Goal: Transaction & Acquisition: Book appointment/travel/reservation

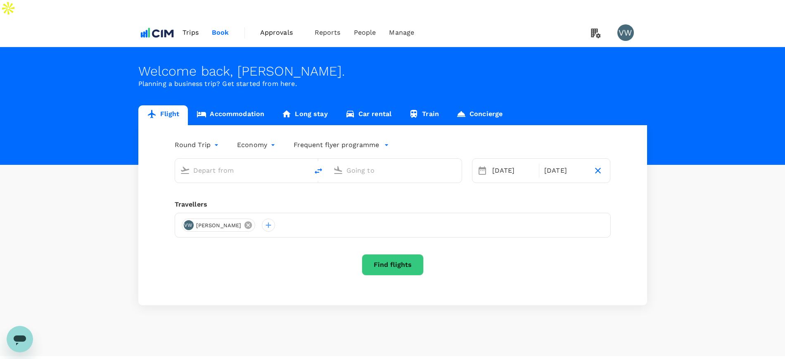
click at [244, 221] on icon at bounding box center [248, 225] width 9 height 9
type input "[GEOGRAPHIC_DATA], [GEOGRAPHIC_DATA] (any)"
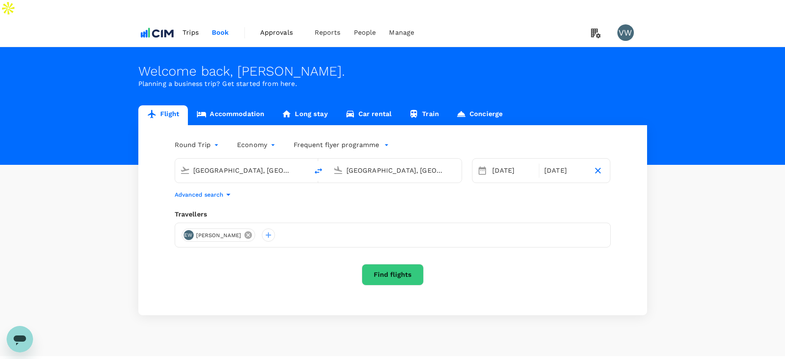
click at [244, 230] on icon at bounding box center [248, 234] width 9 height 9
click at [187, 228] on div at bounding box center [188, 234] width 13 height 13
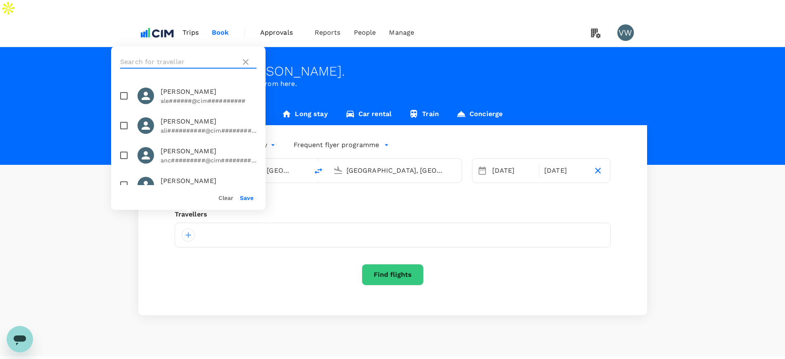
click at [201, 55] on input "text" at bounding box center [178, 61] width 117 height 13
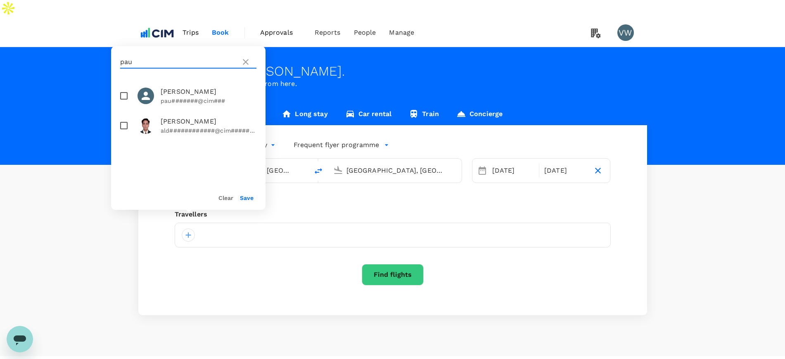
type input "pau"
click at [121, 91] on input "checkbox" at bounding box center [123, 95] width 17 height 17
checkbox input "true"
click at [243, 196] on button "Save" at bounding box center [247, 198] width 14 height 7
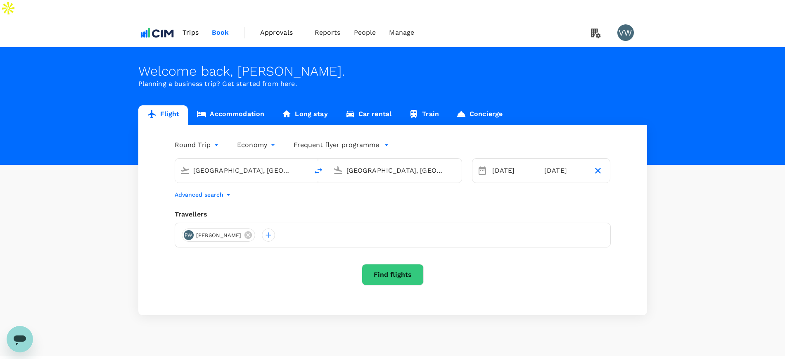
click at [256, 164] on input "[GEOGRAPHIC_DATA], [GEOGRAPHIC_DATA] (any)" at bounding box center [242, 170] width 98 height 13
click at [246, 183] on p "[PERSON_NAME], [GEOGRAPHIC_DATA]" at bounding box center [254, 187] width 165 height 8
type input "[PERSON_NAME], [GEOGRAPHIC_DATA] (any)"
click at [369, 164] on input "[GEOGRAPHIC_DATA], [GEOGRAPHIC_DATA] (any)" at bounding box center [395, 170] width 98 height 13
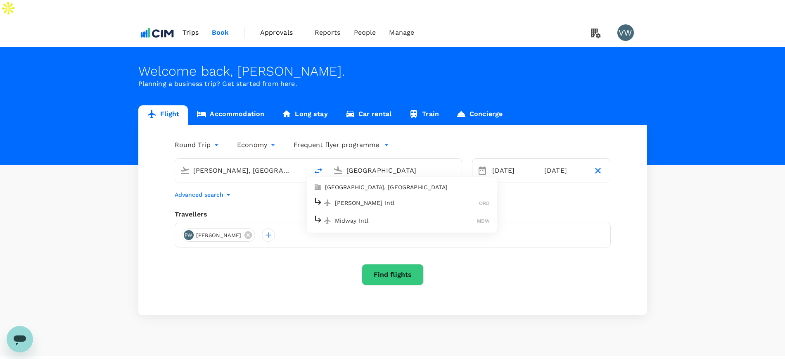
click at [371, 183] on p "[GEOGRAPHIC_DATA], [GEOGRAPHIC_DATA]" at bounding box center [407, 187] width 165 height 8
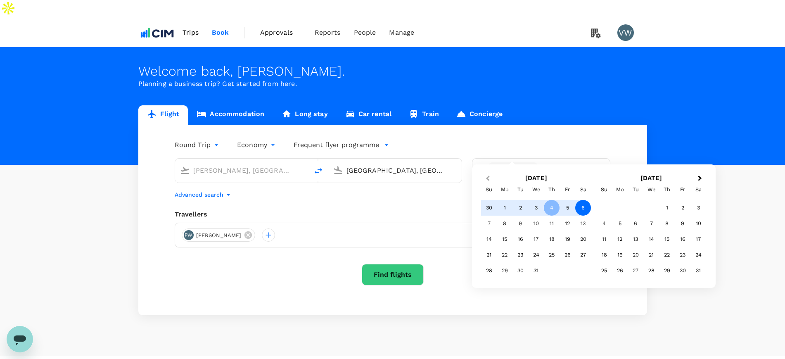
type input "[GEOGRAPHIC_DATA], [GEOGRAPHIC_DATA] (any)"
click at [491, 176] on button "Previous Month" at bounding box center [486, 178] width 13 height 13
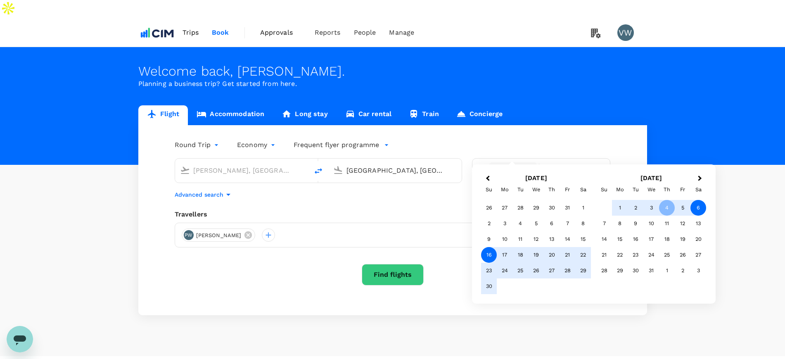
click at [486, 249] on div "16" at bounding box center [489, 255] width 16 height 16
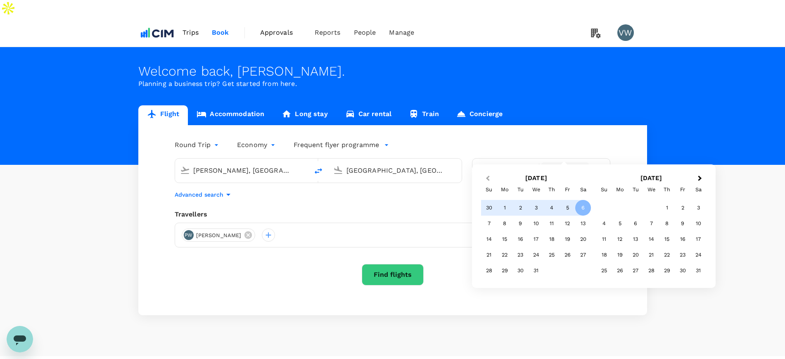
click at [486, 175] on button "Previous Month" at bounding box center [486, 178] width 13 height 13
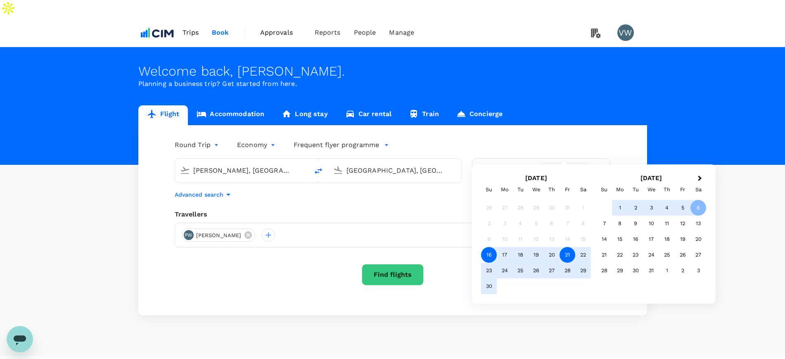
click at [569, 253] on div "21" at bounding box center [568, 255] width 16 height 16
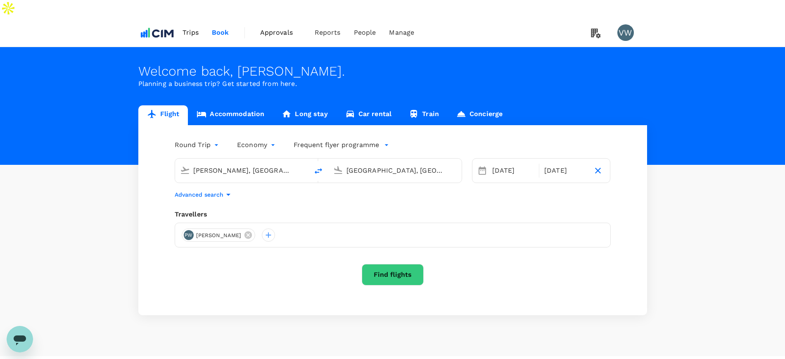
click at [405, 264] on button "Find flights" at bounding box center [393, 274] width 62 height 21
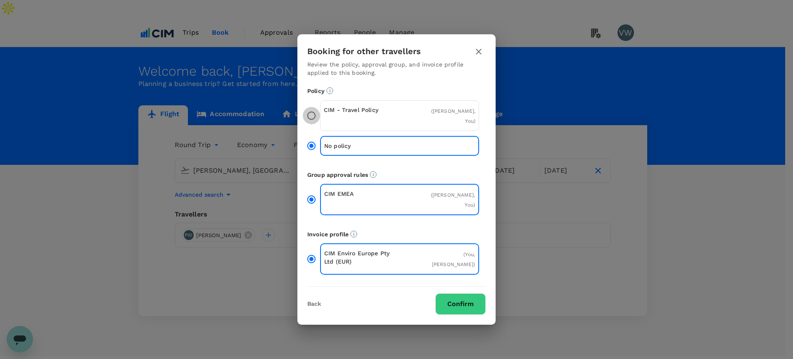
click at [315, 124] on input "CIM - Travel Policy ( [PERSON_NAME], You )" at bounding box center [311, 115] width 17 height 17
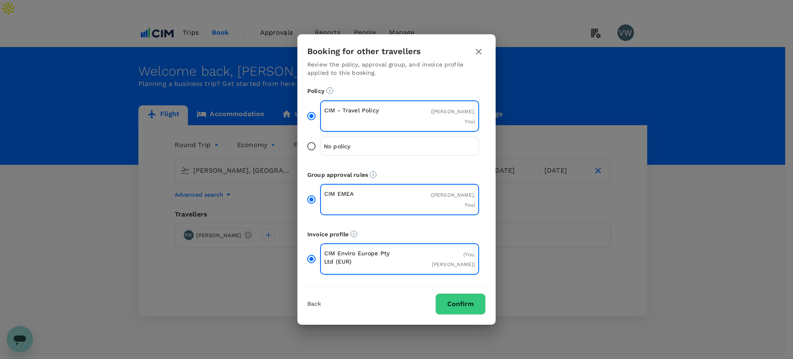
click at [477, 294] on button "Confirm" at bounding box center [460, 303] width 50 height 21
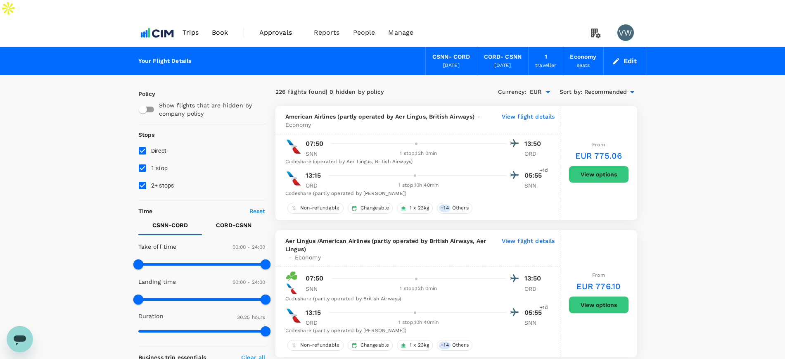
click at [140, 159] on input "1 stop" at bounding box center [142, 167] width 17 height 17
checkbox input "false"
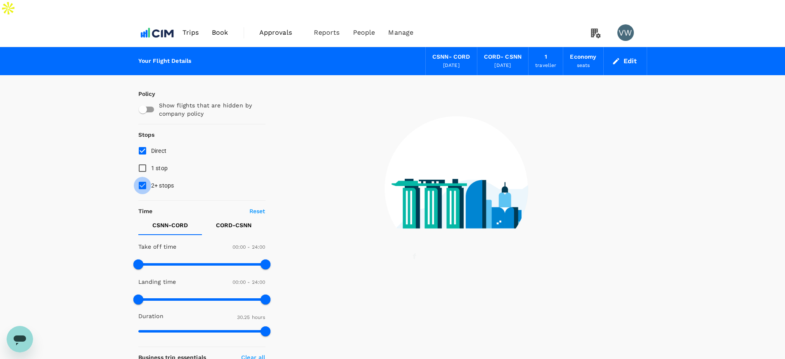
click at [145, 177] on input "2+ stops" at bounding box center [142, 185] width 17 height 17
checkbox input "false"
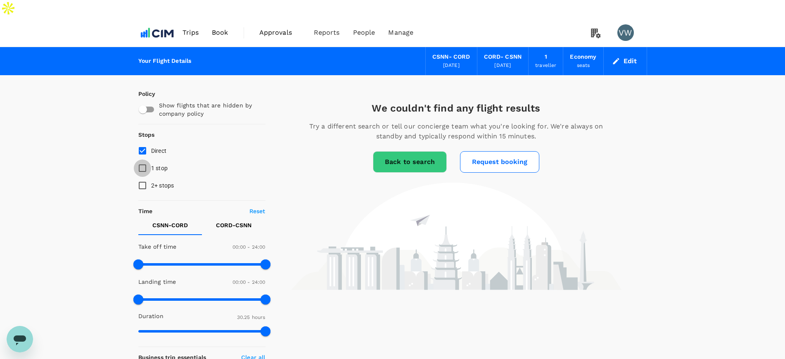
click at [145, 159] on input "1 stop" at bounding box center [142, 167] width 17 height 17
checkbox input "true"
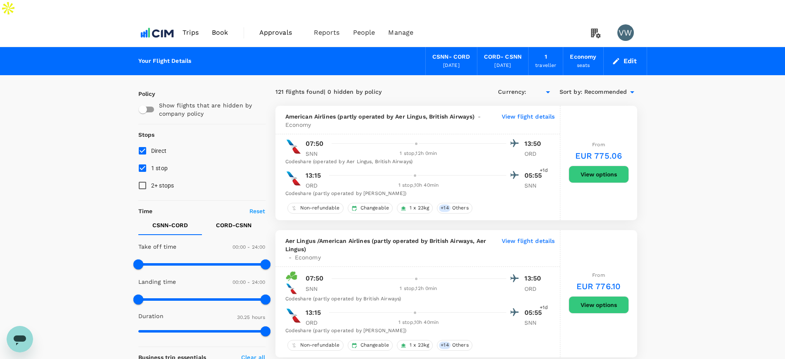
type input "EUR"
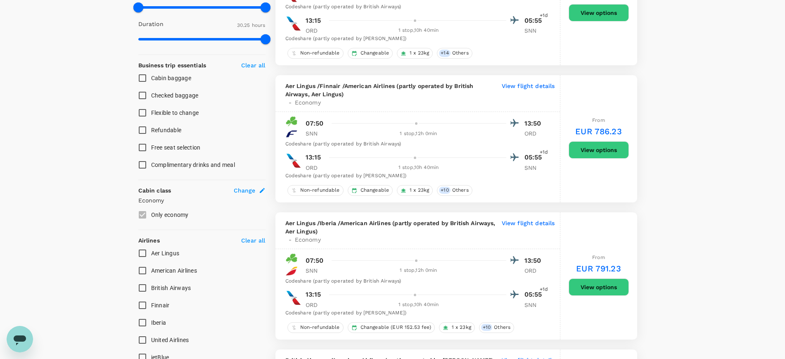
scroll to position [310, 0]
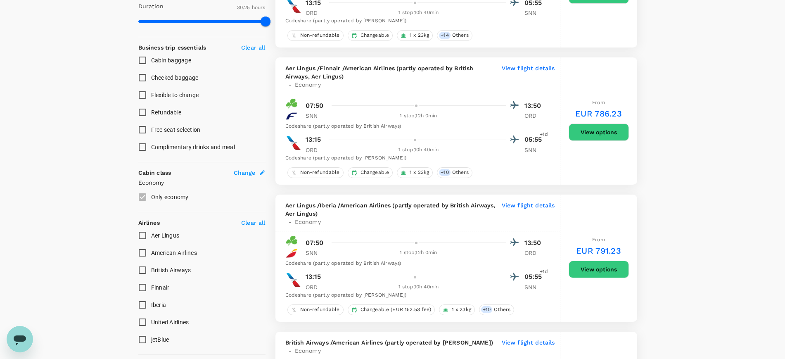
click at [143, 227] on input "Aer Lingus" at bounding box center [142, 235] width 17 height 17
checkbox input "true"
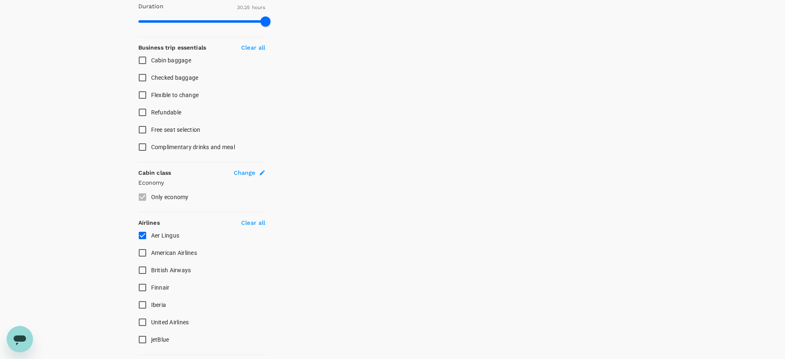
click at [143, 244] on input "American Airlines" at bounding box center [142, 252] width 17 height 17
checkbox input "true"
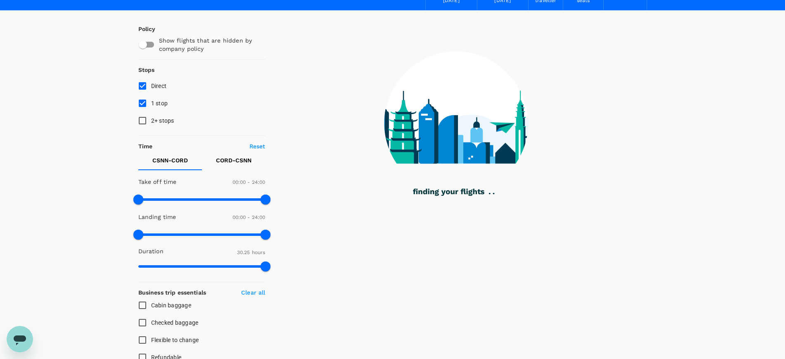
scroll to position [0, 0]
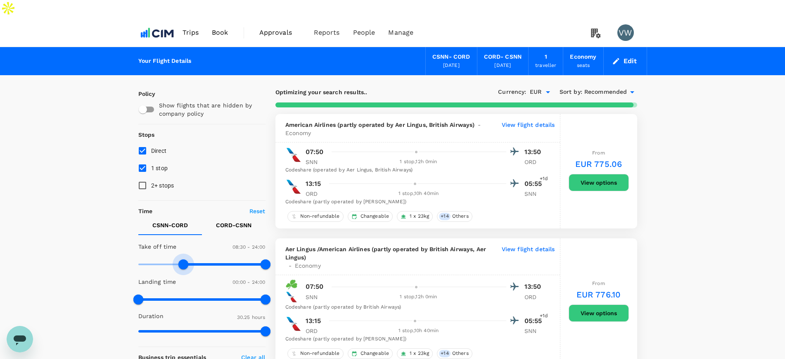
type input "540"
drag, startPoint x: 138, startPoint y: 247, endPoint x: 187, endPoint y: 247, distance: 49.6
click at [187, 259] on span at bounding box center [186, 264] width 10 height 10
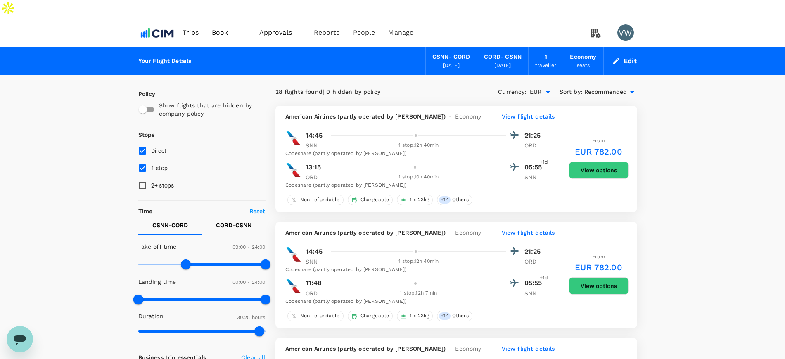
click at [634, 55] on button "Edit" at bounding box center [625, 61] width 30 height 13
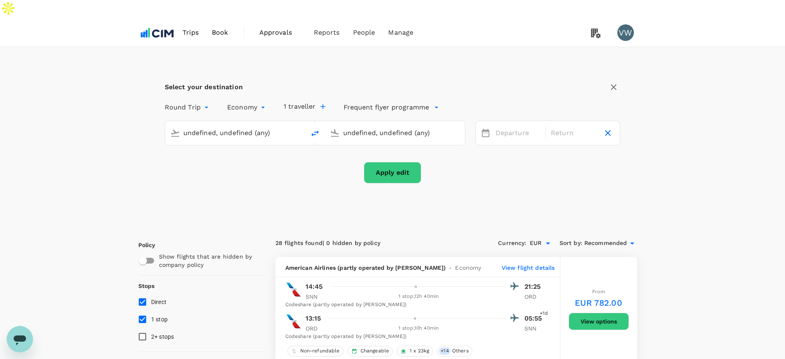
type input "[PERSON_NAME], [GEOGRAPHIC_DATA] (any)"
type input "[GEOGRAPHIC_DATA], [GEOGRAPHIC_DATA] (any)"
type input "[PERSON_NAME], [GEOGRAPHIC_DATA] (any)"
type input "[GEOGRAPHIC_DATA], [GEOGRAPHIC_DATA] (any)"
drag, startPoint x: 263, startPoint y: 112, endPoint x: 130, endPoint y: 98, distance: 133.7
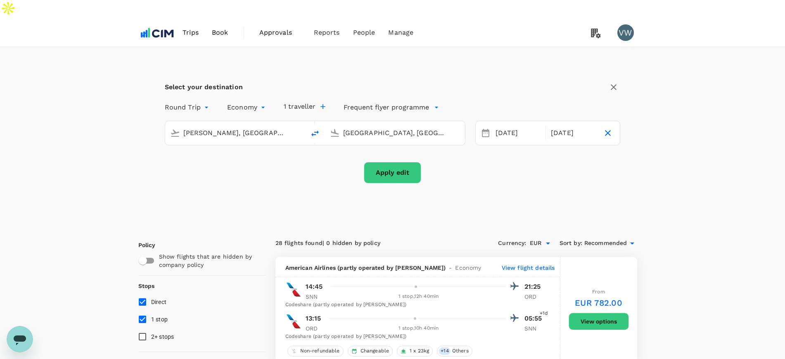
click at [130, 98] on div "Select your destination Round Trip roundtrip Economy economy 1 traveller Freque…" at bounding box center [392, 136] width 529 height 179
type input "u"
click at [179, 161] on p "[GEOGRAPHIC_DATA]" at bounding box center [247, 165] width 145 height 8
type input "[GEOGRAPHIC_DATA] (DUB)"
click at [383, 162] on button "Apply edit" at bounding box center [392, 172] width 57 height 21
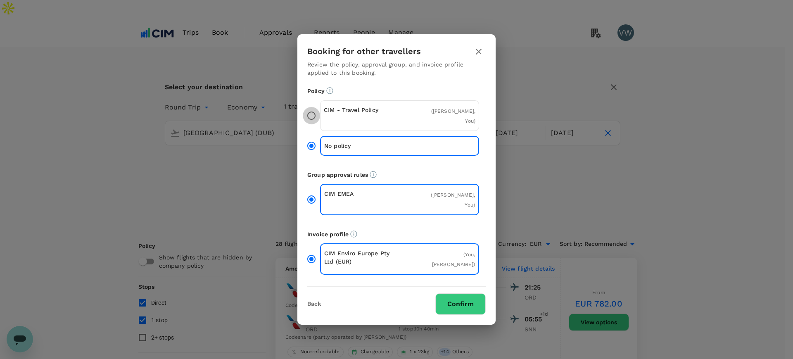
click at [311, 124] on input "CIM - Travel Policy ( [PERSON_NAME], You )" at bounding box center [311, 115] width 17 height 17
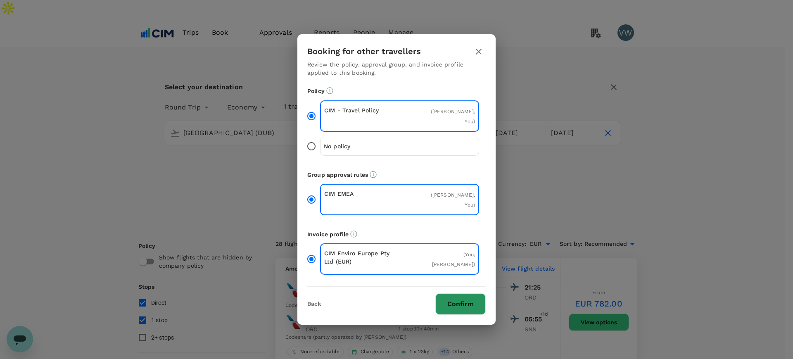
click at [444, 299] on button "Confirm" at bounding box center [460, 303] width 50 height 21
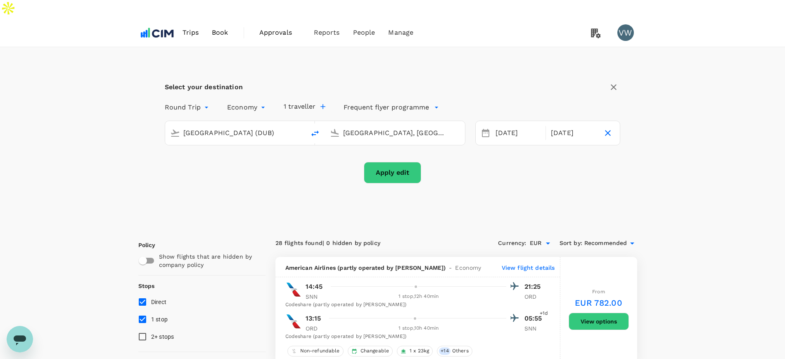
checkbox input "false"
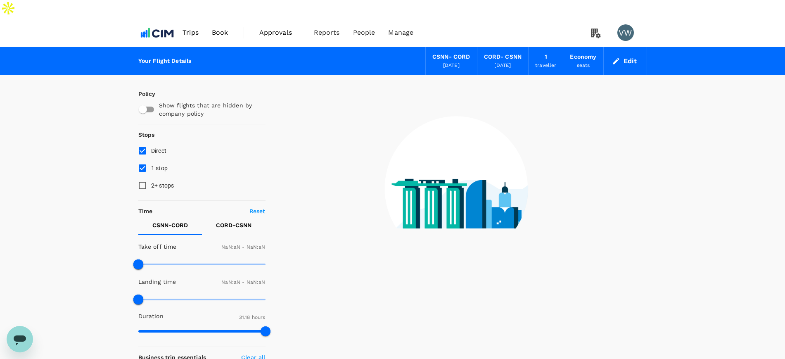
checkbox input "false"
type input "1440"
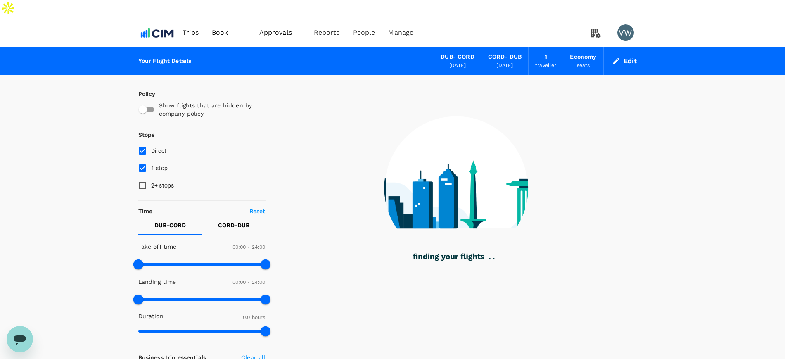
type input "1085"
checkbox input "true"
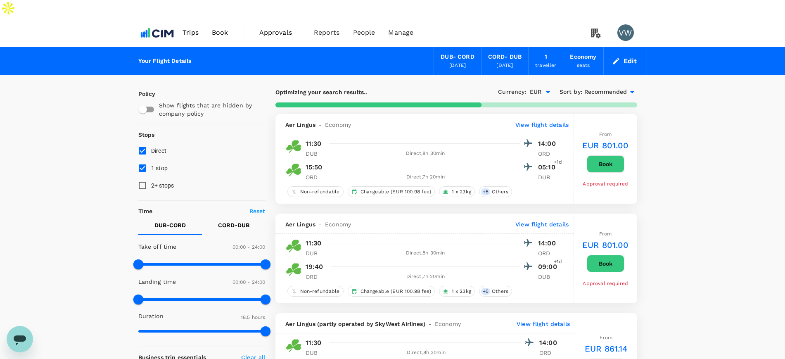
type input "1395"
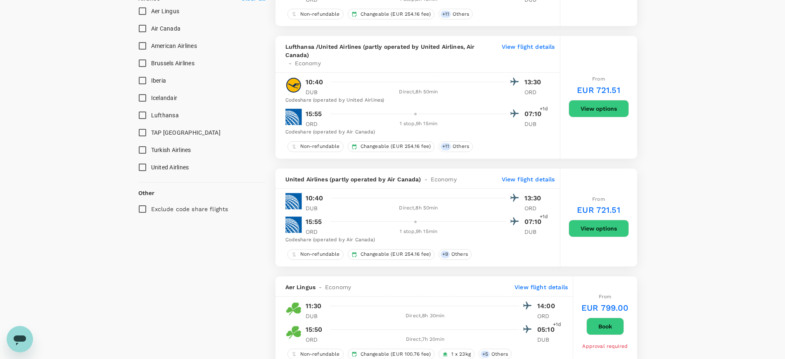
scroll to position [516, 0]
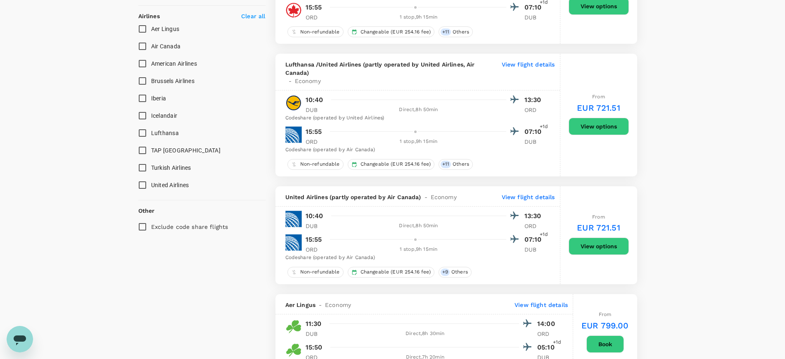
click at [142, 20] on input "Aer Lingus" at bounding box center [142, 28] width 17 height 17
checkbox input "true"
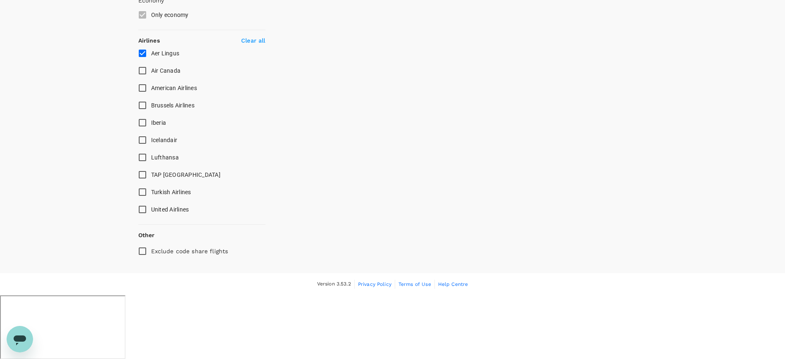
scroll to position [410, 0]
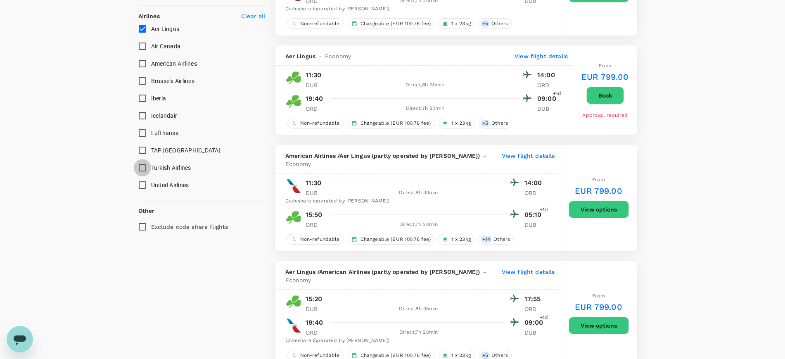
click at [144, 159] on input "Turkish Airlines" at bounding box center [142, 167] width 17 height 17
checkbox input "true"
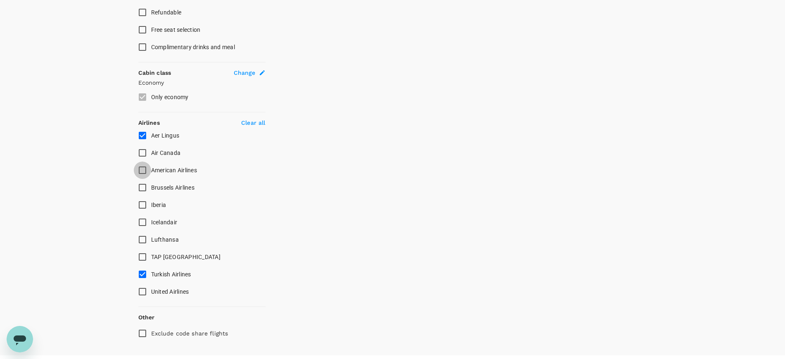
click at [144, 161] on input "American Airlines" at bounding box center [142, 169] width 17 height 17
click at [142, 161] on input "American Airlines" at bounding box center [142, 169] width 17 height 17
checkbox input "true"
click at [143, 266] on input "Turkish Airlines" at bounding box center [142, 274] width 17 height 17
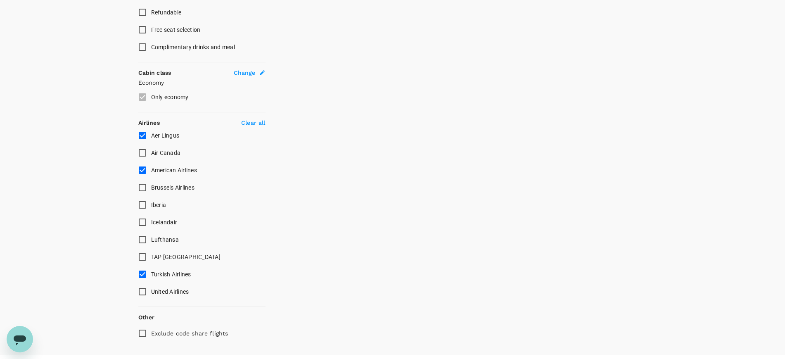
checkbox input "false"
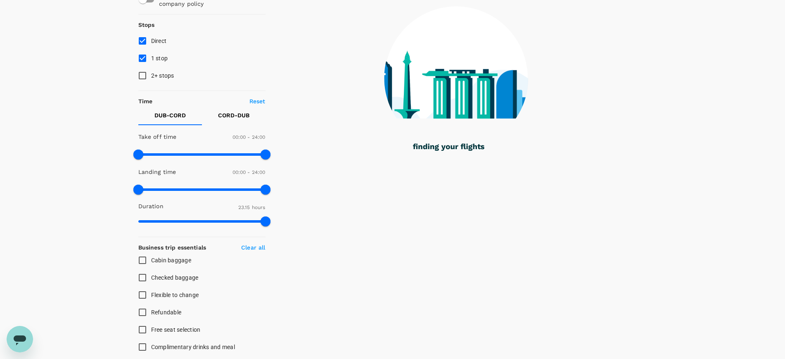
scroll to position [0, 0]
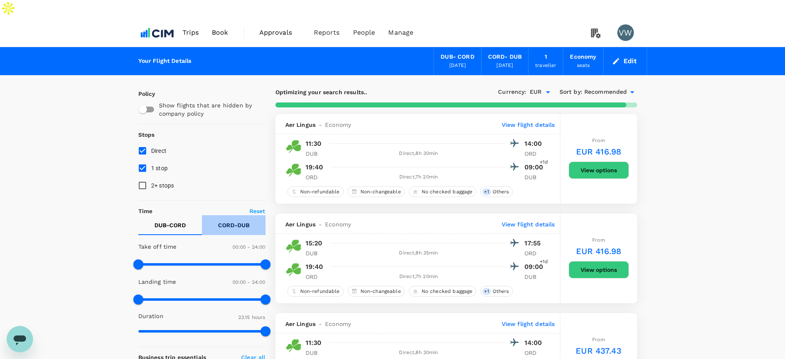
click at [223, 221] on p "CORD - DUB" at bounding box center [233, 225] width 31 height 8
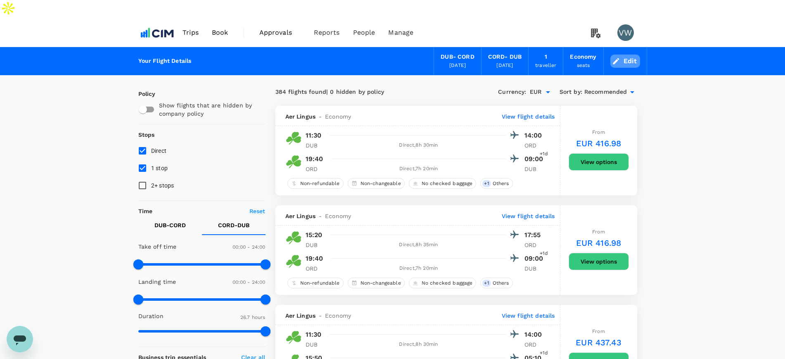
click at [633, 55] on button "Edit" at bounding box center [625, 61] width 30 height 13
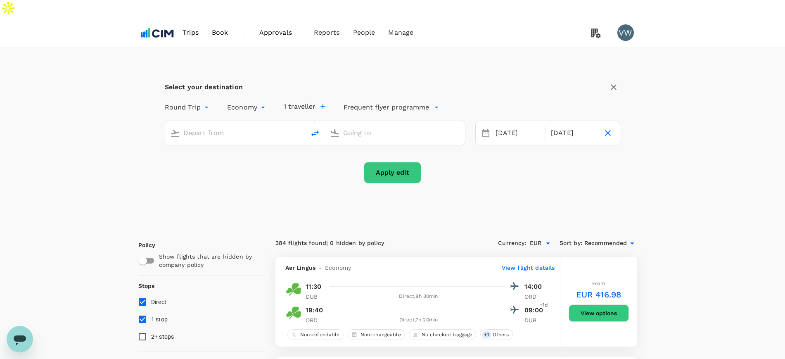
type input "[GEOGRAPHIC_DATA] (DUB)"
type input "[GEOGRAPHIC_DATA], [GEOGRAPHIC_DATA] (any)"
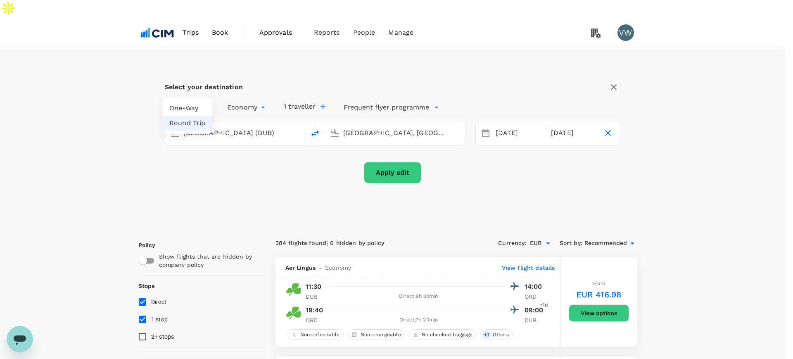
click at [174, 121] on li "Round Trip" at bounding box center [188, 123] width 50 height 15
click at [195, 106] on li "One-Way" at bounding box center [188, 108] width 50 height 15
type input "oneway"
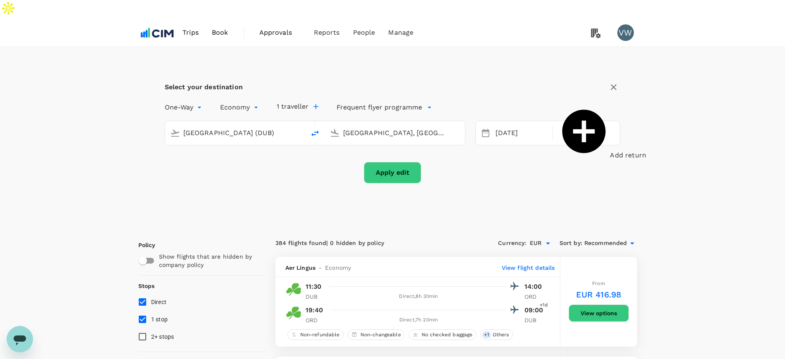
click at [394, 162] on button "Apply edit" at bounding box center [392, 172] width 57 height 21
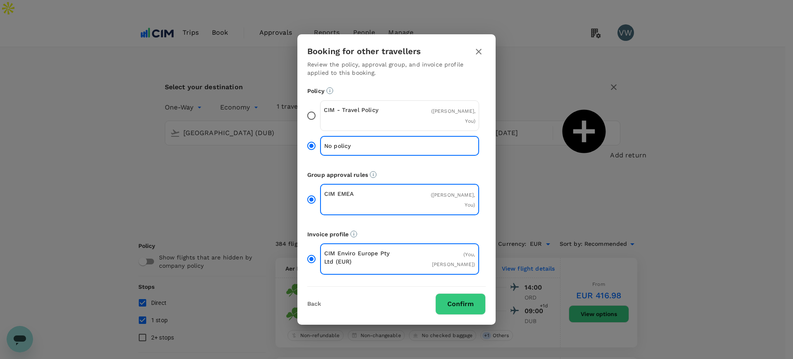
drag, startPoint x: 314, startPoint y: 122, endPoint x: 391, endPoint y: 176, distance: 93.7
click at [315, 122] on input "CIM - Travel Policy ( [PERSON_NAME], You )" at bounding box center [311, 115] width 17 height 17
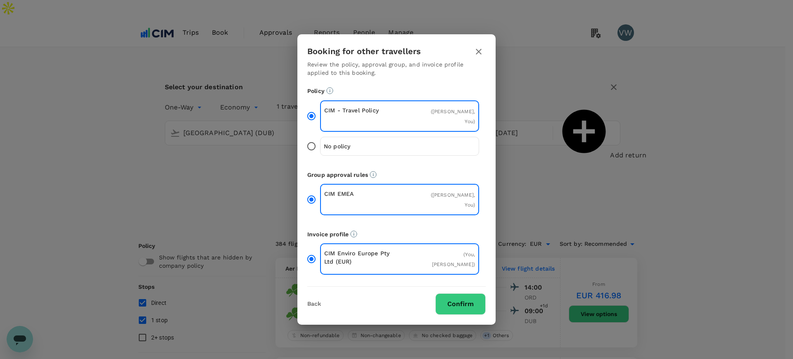
click at [460, 296] on button "Confirm" at bounding box center [460, 303] width 50 height 21
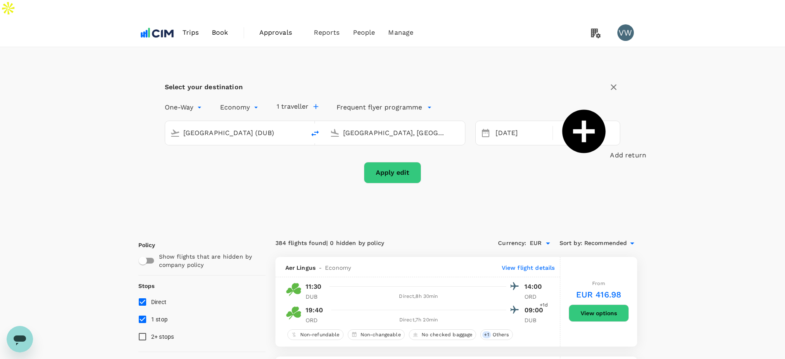
checkbox input "false"
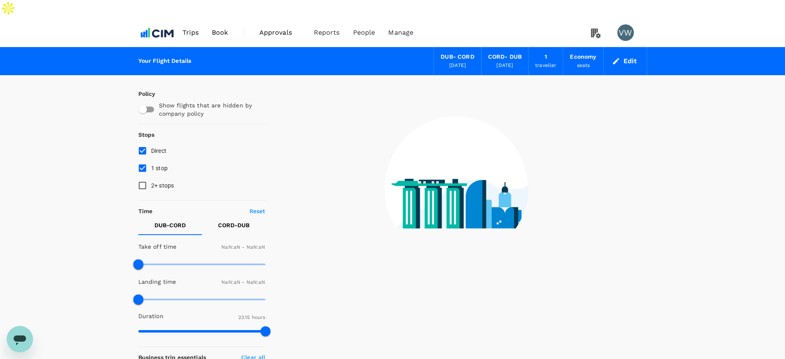
checkbox input "false"
type input "1440"
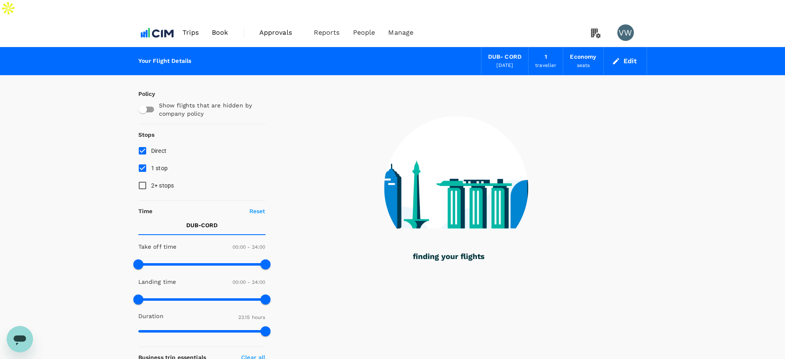
checkbox input "true"
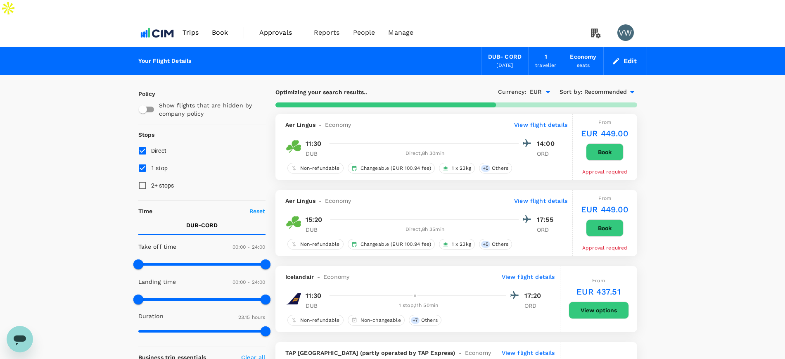
type input "1564"
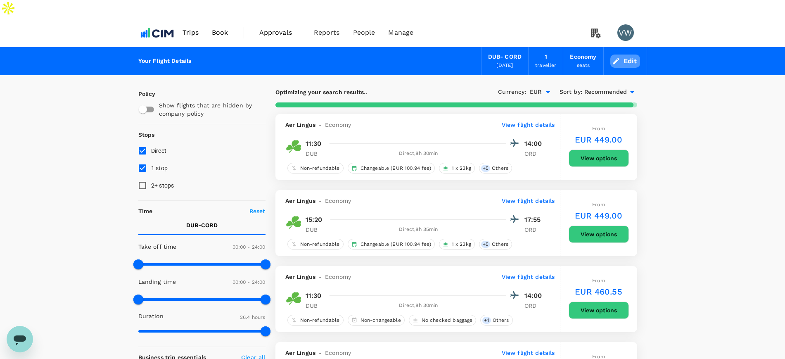
click at [623, 55] on button "Edit" at bounding box center [625, 61] width 30 height 13
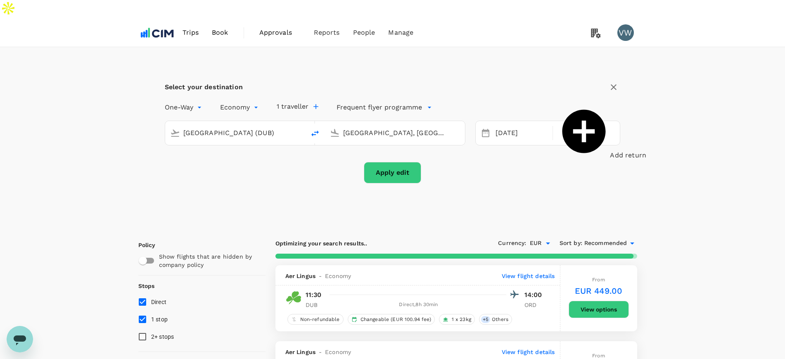
type input "[GEOGRAPHIC_DATA] (DUB)"
type input "[GEOGRAPHIC_DATA], [GEOGRAPHIC_DATA] (any)"
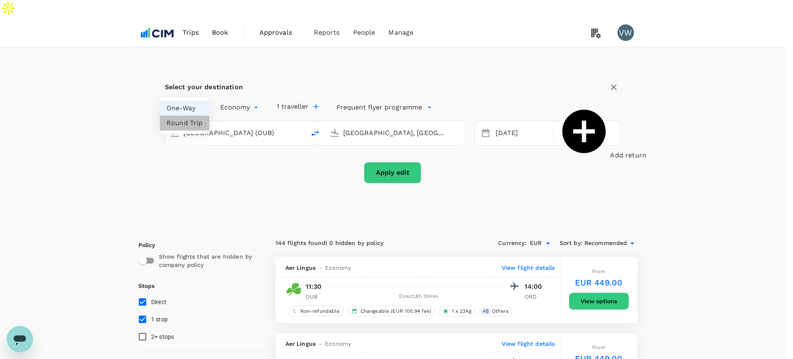
click at [186, 125] on li "Round Trip" at bounding box center [185, 123] width 50 height 15
type input "roundtrip"
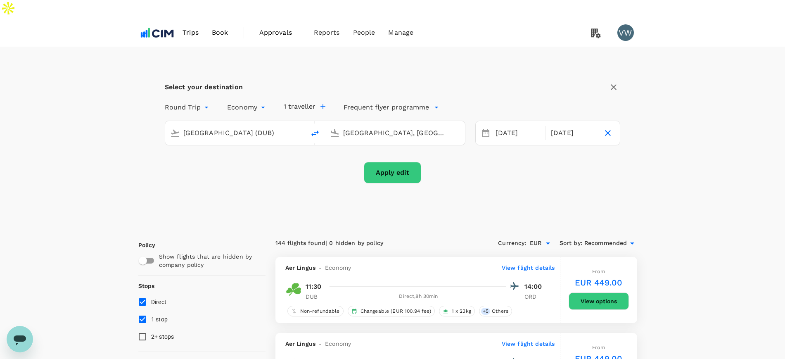
click at [405, 162] on button "Apply edit" at bounding box center [392, 172] width 57 height 21
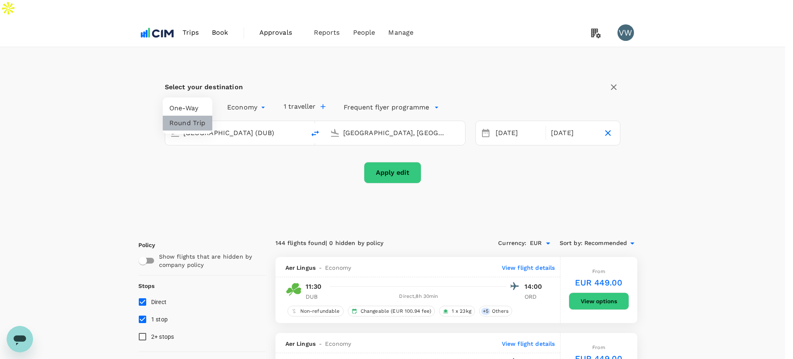
click at [183, 121] on li "Round Trip" at bounding box center [188, 123] width 50 height 15
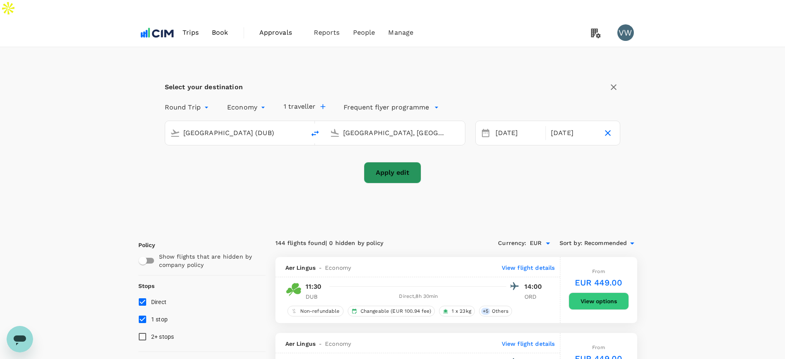
click at [392, 162] on button "Apply edit" at bounding box center [392, 172] width 57 height 21
click at [503, 125] on div "[DATE]" at bounding box center [518, 133] width 52 height 16
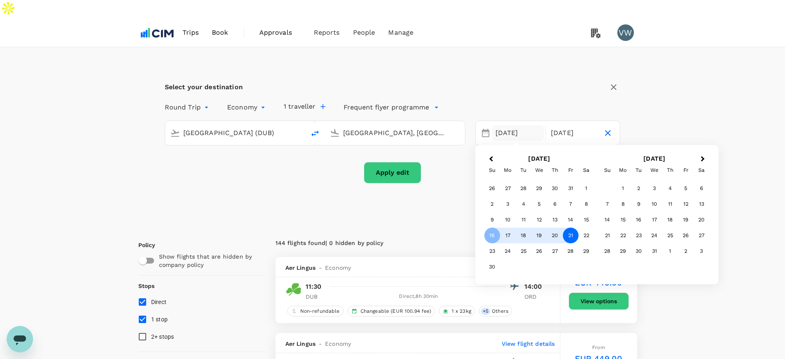
click at [574, 228] on div "21" at bounding box center [571, 236] width 16 height 16
click at [498, 125] on div "[DATE]" at bounding box center [518, 133] width 52 height 16
click at [492, 228] on div "16" at bounding box center [492, 236] width 16 height 16
click at [573, 228] on div "21" at bounding box center [571, 236] width 16 height 16
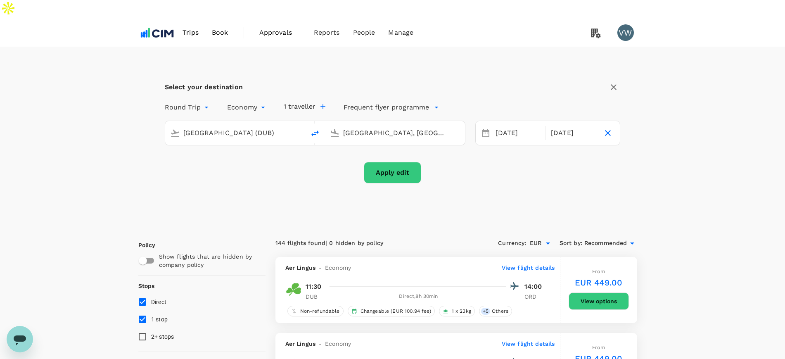
click at [411, 162] on button "Apply edit" at bounding box center [392, 172] width 57 height 21
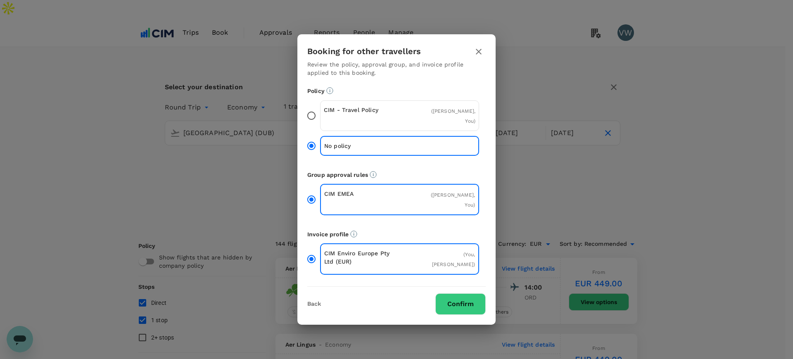
click at [306, 119] on input "CIM - Travel Policy ( [PERSON_NAME], You )" at bounding box center [311, 115] width 17 height 17
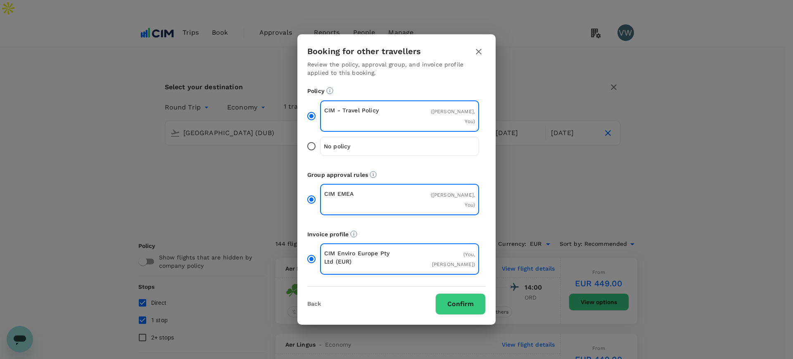
click at [447, 293] on button "Confirm" at bounding box center [460, 303] width 50 height 21
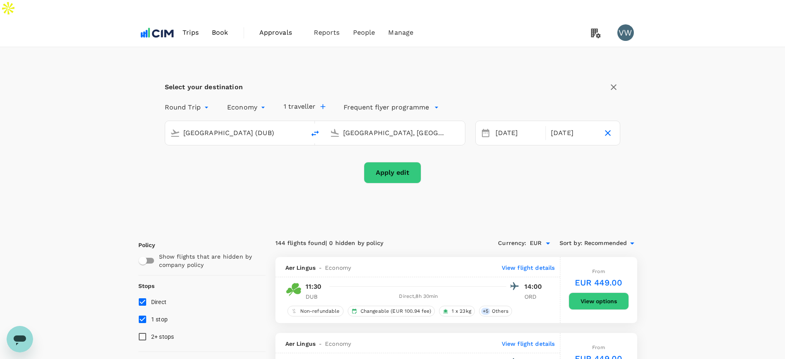
checkbox input "false"
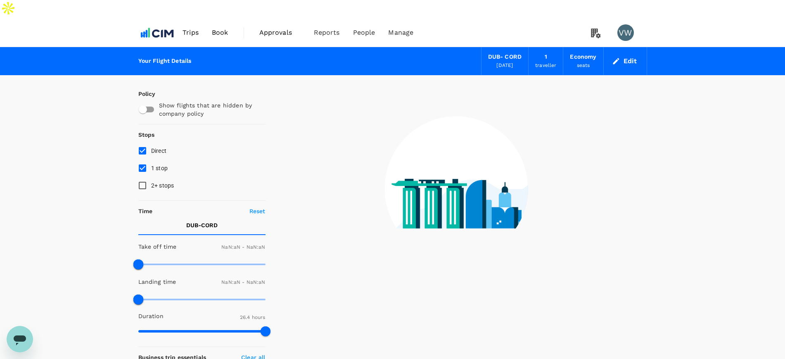
type input "1440"
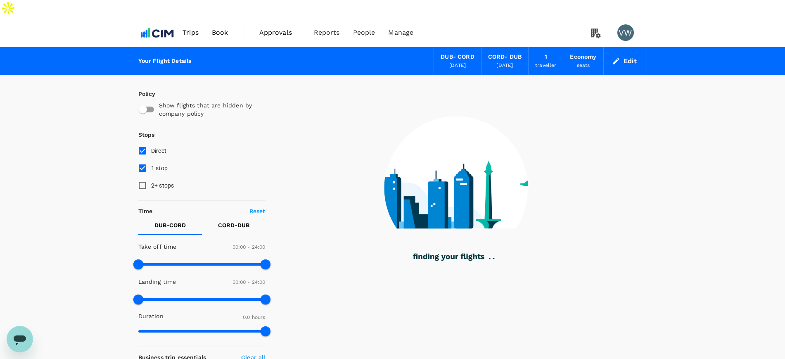
type input "1395"
checkbox input "true"
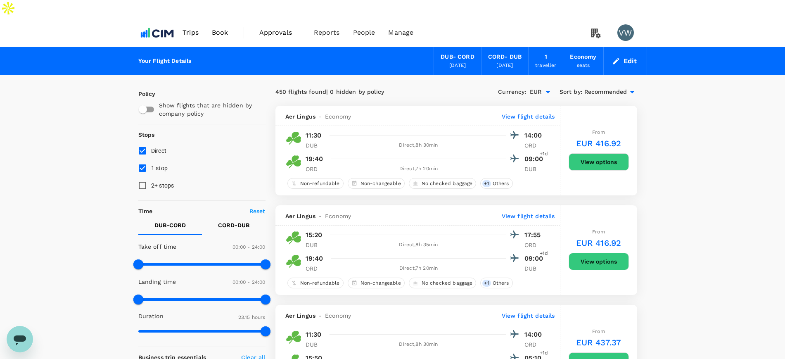
click at [632, 55] on button "Edit" at bounding box center [625, 61] width 30 height 13
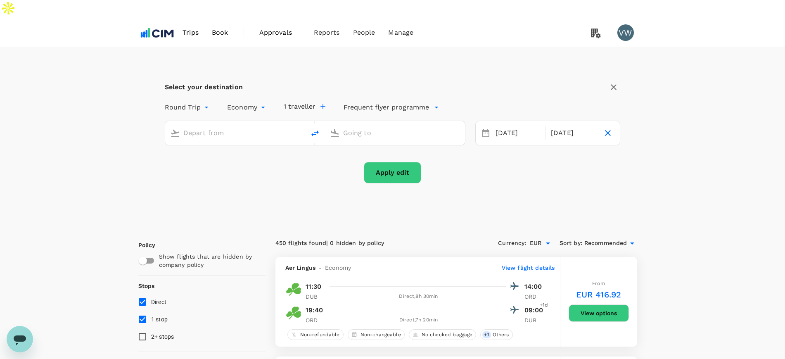
type input "[GEOGRAPHIC_DATA] (DUB)"
type input "[GEOGRAPHIC_DATA], [GEOGRAPHIC_DATA] (any)"
drag, startPoint x: 237, startPoint y: 116, endPoint x: 123, endPoint y: 102, distance: 114.4
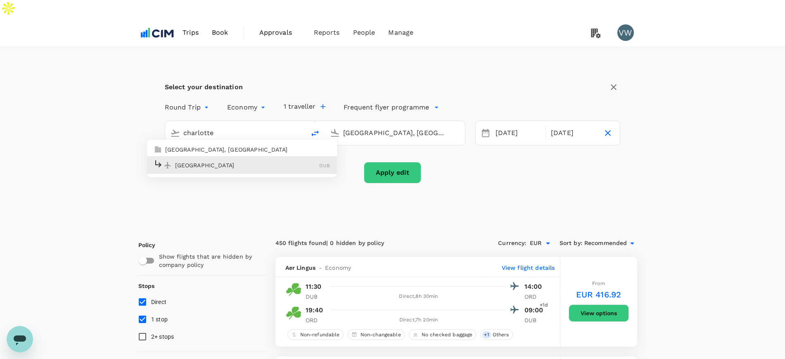
type input "[GEOGRAPHIC_DATA] (DUB)"
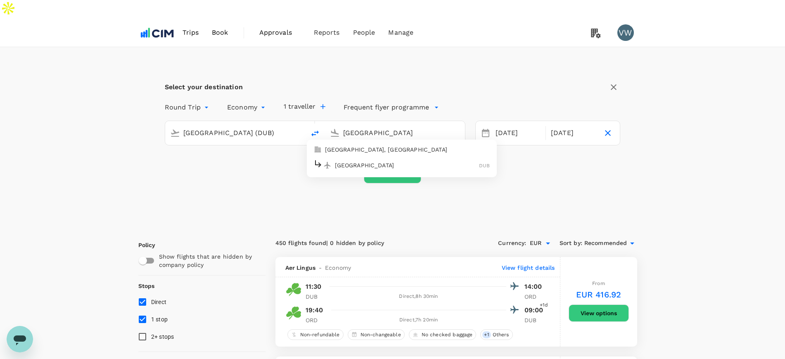
click at [339, 161] on p "[GEOGRAPHIC_DATA]" at bounding box center [407, 165] width 145 height 8
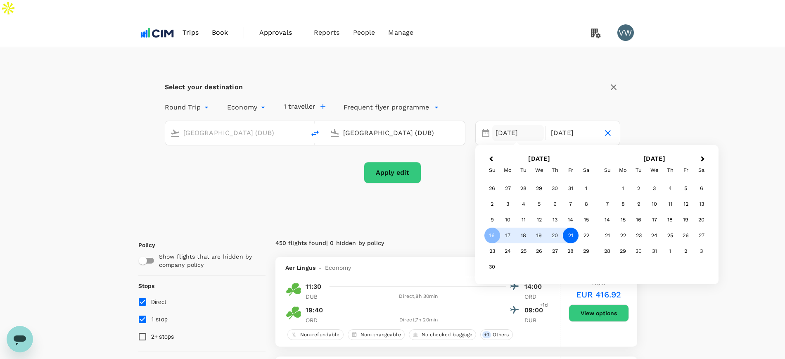
type input "[GEOGRAPHIC_DATA] (DUB)"
click at [572, 228] on div "21" at bounding box center [571, 236] width 16 height 16
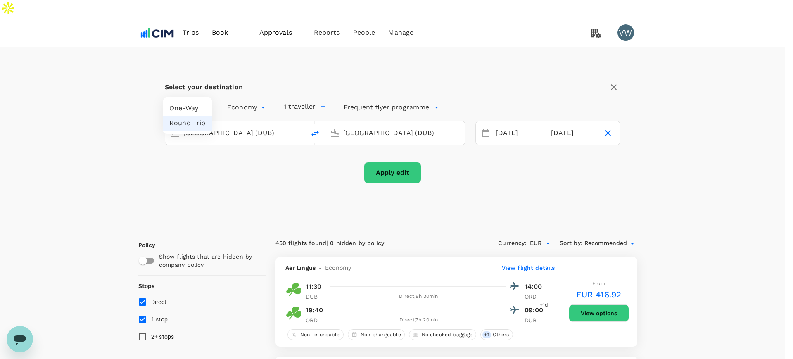
click at [192, 107] on li "One-Way" at bounding box center [188, 108] width 50 height 15
type input "oneway"
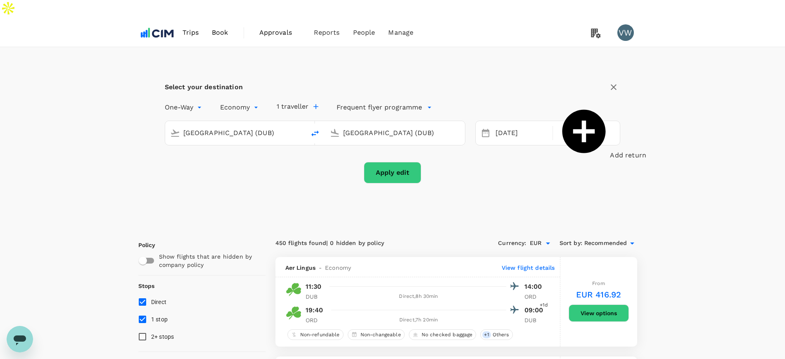
click at [385, 162] on button "Apply edit" at bounding box center [392, 172] width 57 height 21
drag, startPoint x: 225, startPoint y: 113, endPoint x: 149, endPoint y: 97, distance: 78.1
click at [149, 97] on div "Select your destination One-Way oneway Economy economy 1 traveller Frequent fly…" at bounding box center [392, 136] width 509 height 179
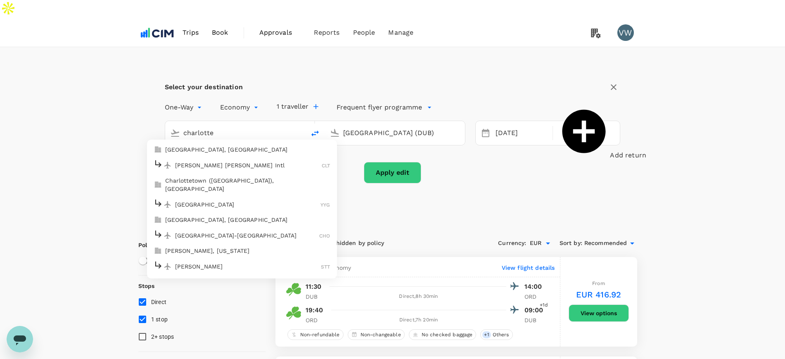
click at [204, 161] on p "[PERSON_NAME] [PERSON_NAME] Intl" at bounding box center [248, 165] width 147 height 8
type input "[PERSON_NAME] [PERSON_NAME] Intl (CLT)"
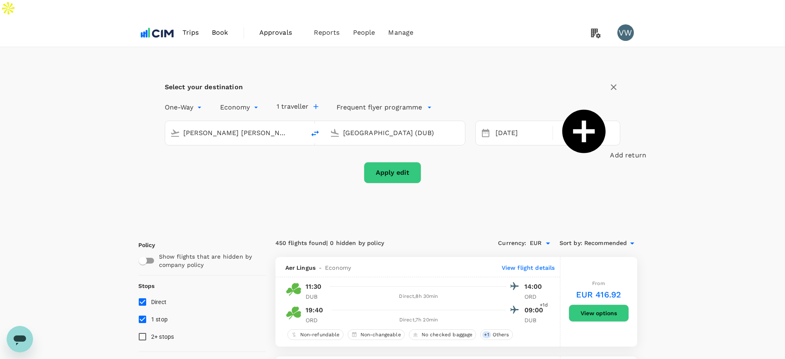
click at [399, 162] on button "Apply edit" at bounding box center [392, 172] width 57 height 21
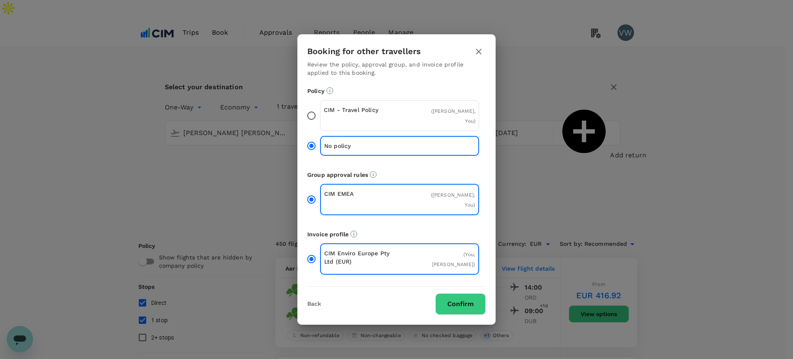
click at [316, 124] on input "CIM - Travel Policy ( [PERSON_NAME], You )" at bounding box center [311, 115] width 17 height 17
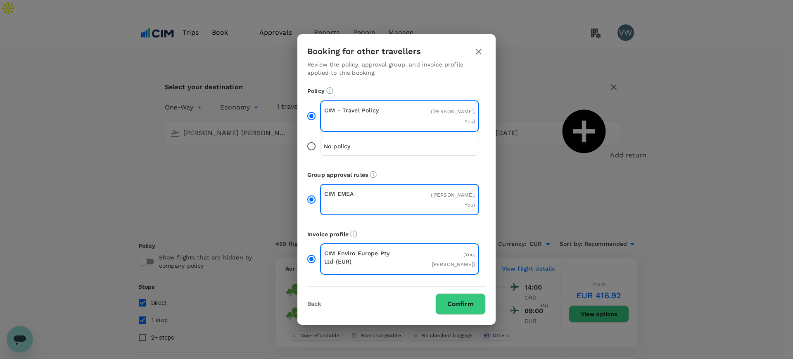
click at [448, 293] on button "Confirm" at bounding box center [460, 303] width 50 height 21
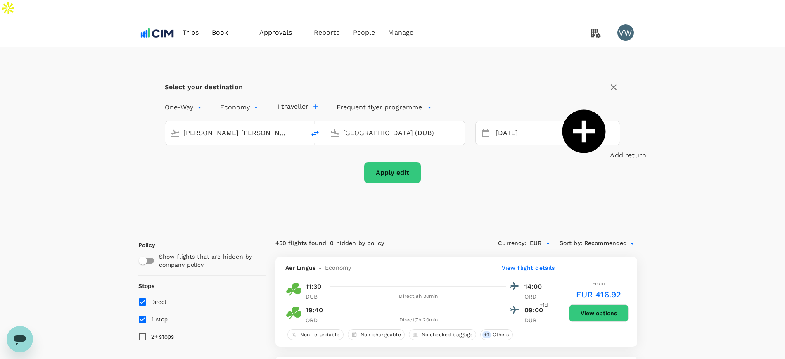
checkbox input "false"
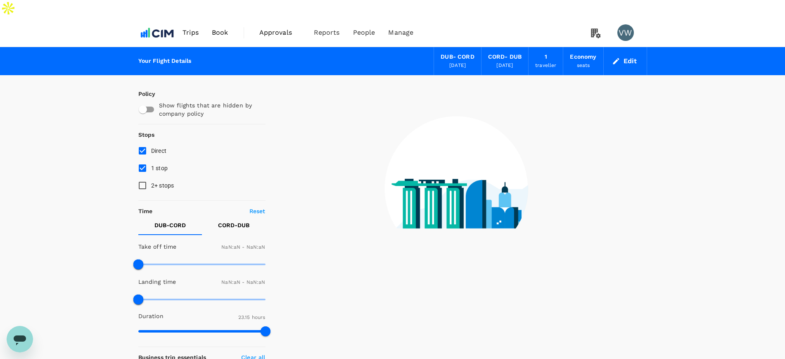
type input "1440"
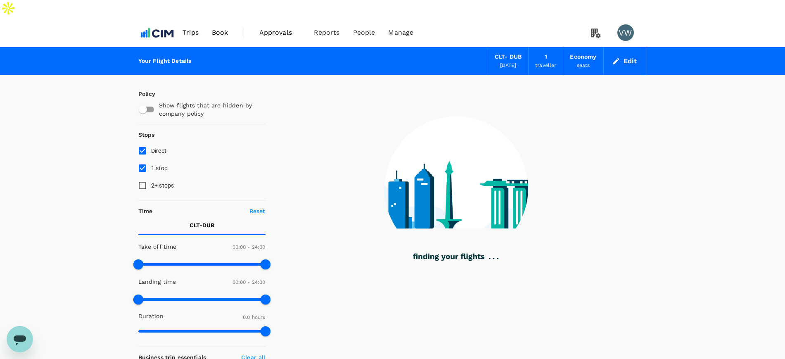
type input "1230"
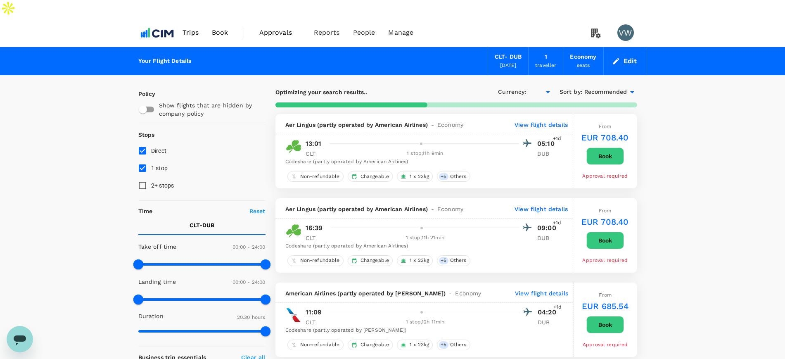
checkbox input "true"
type input "EUR"
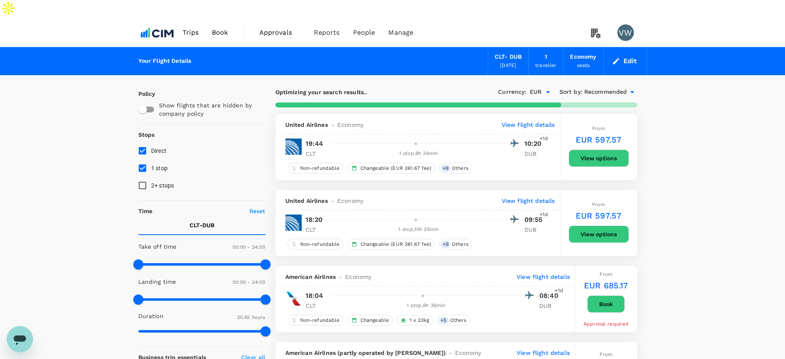
type input "1527"
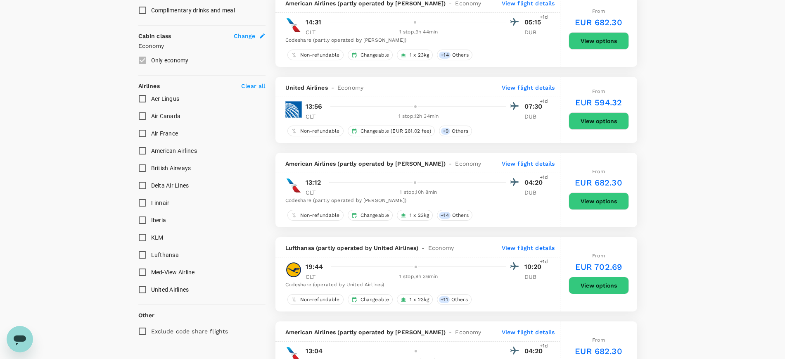
scroll to position [465, 0]
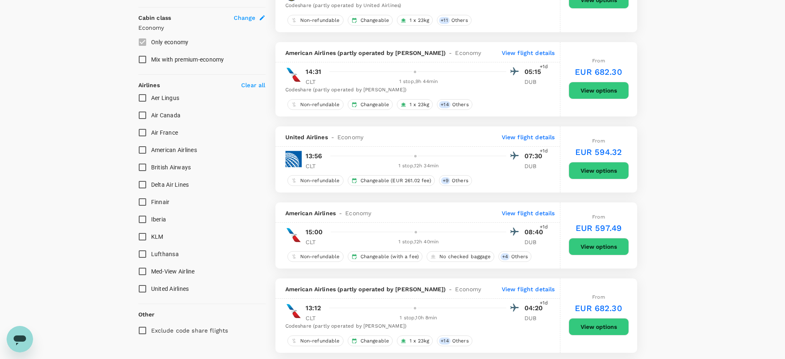
click at [143, 78] on div "Airlines" at bounding box center [147, 84] width 25 height 12
click at [143, 89] on input "Aer Lingus" at bounding box center [142, 97] width 17 height 17
checkbox input "true"
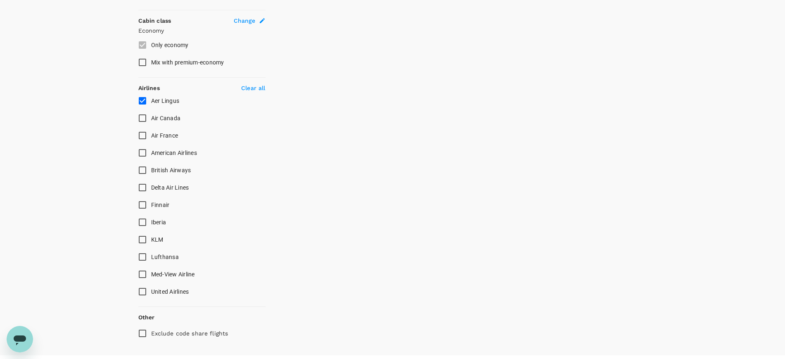
click at [143, 144] on input "American Airlines" at bounding box center [142, 152] width 17 height 17
checkbox input "true"
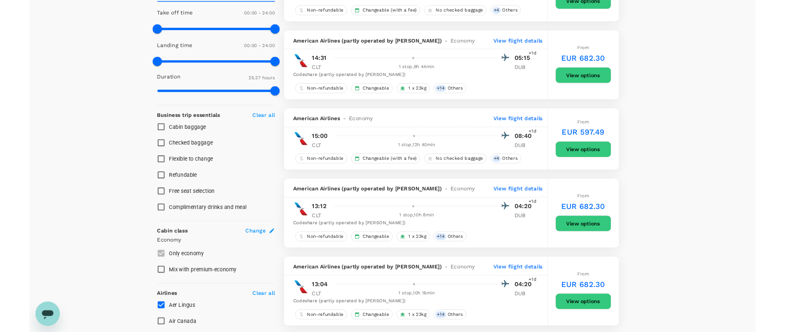
scroll to position [152, 0]
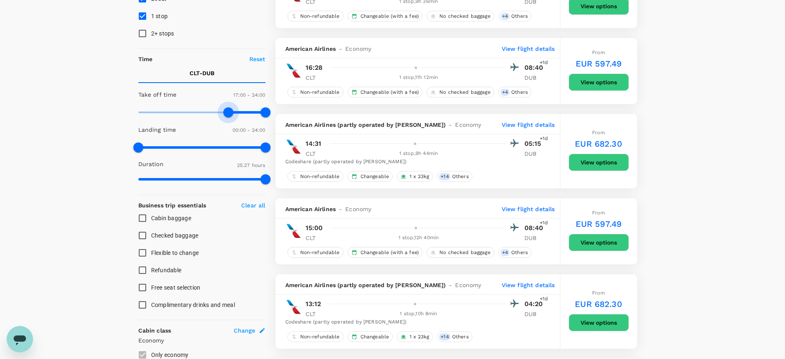
type input "960"
drag, startPoint x: 138, startPoint y: 93, endPoint x: 224, endPoint y: 98, distance: 86.0
click at [224, 107] on span at bounding box center [223, 112] width 10 height 10
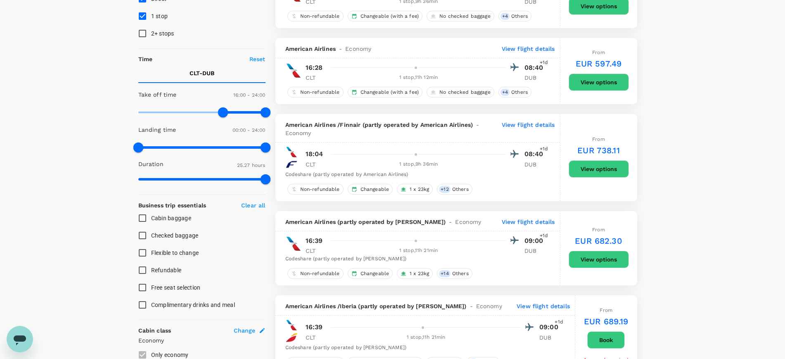
click at [410, 333] on div "1 stop , 11h 21min" at bounding box center [426, 337] width 190 height 8
